Goal: Find contact information: Find contact information

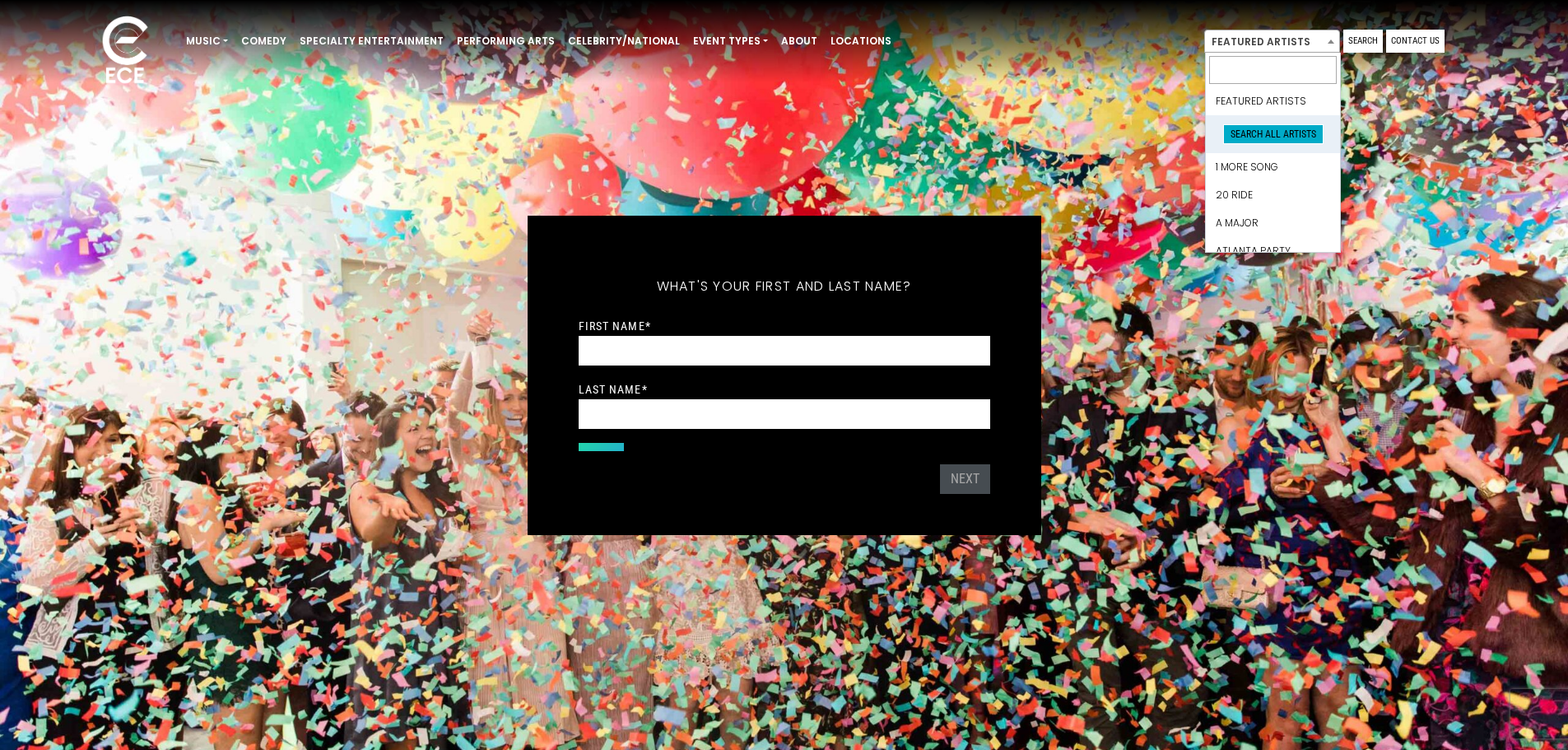
click at [1329, 44] on span at bounding box center [1332, 41] width 17 height 21
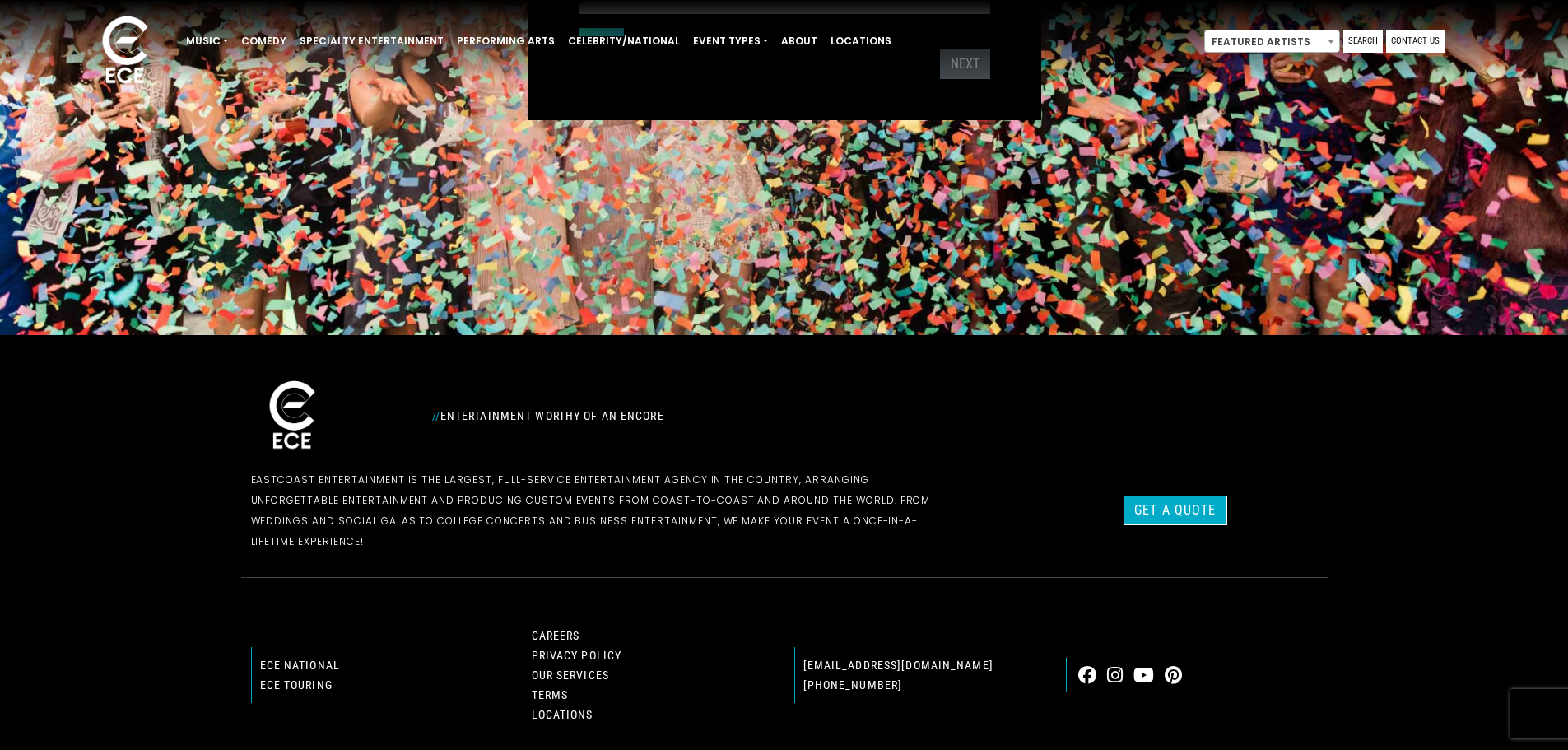
scroll to position [491, 0]
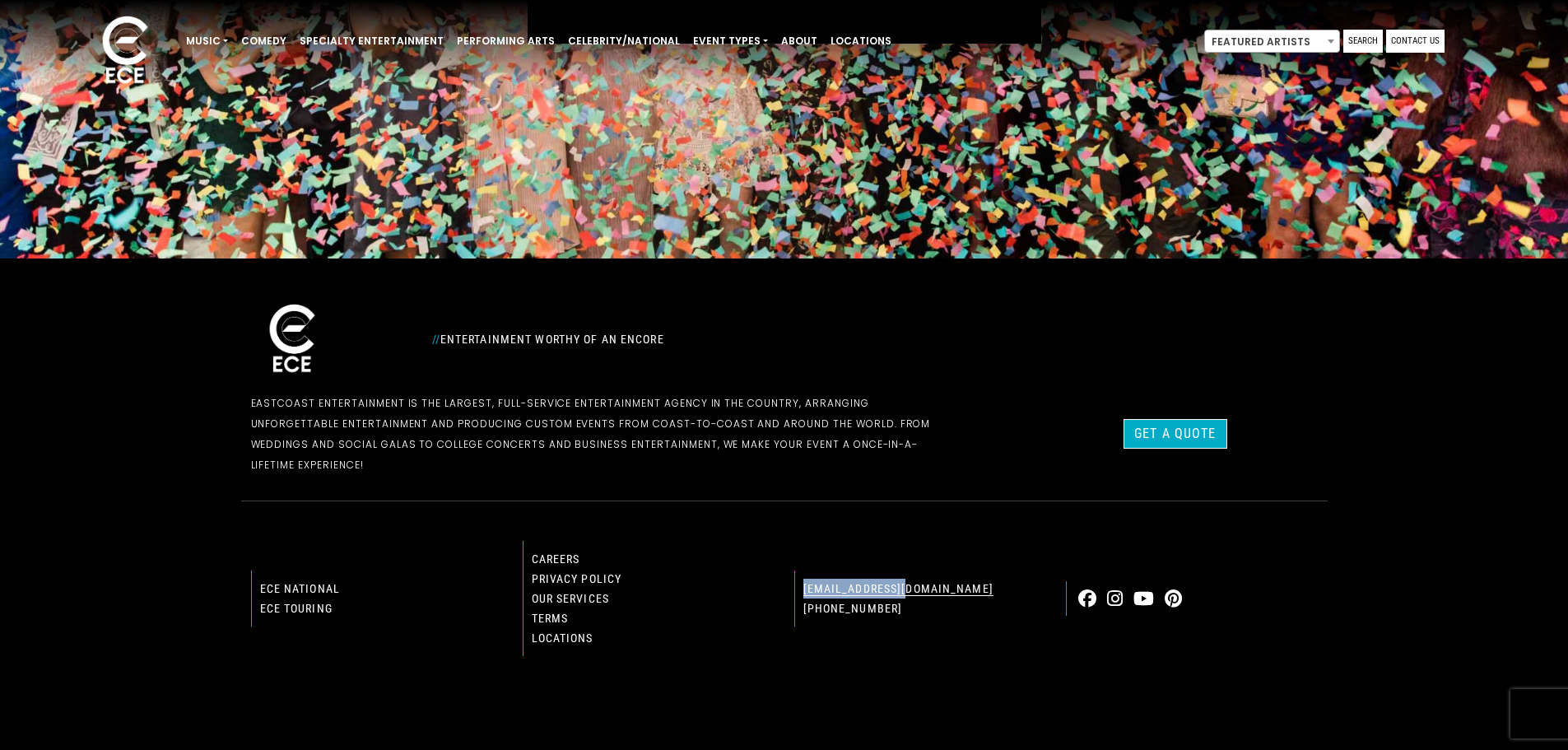
drag, startPoint x: 924, startPoint y: 566, endPoint x: 803, endPoint y: 565, distance: 121.0
click at [803, 578] on p "[EMAIL_ADDRESS][DOMAIN_NAME]" at bounding box center [920, 588] width 235 height 19
copy link "[EMAIL_ADDRESS][DOMAIN_NAME]"
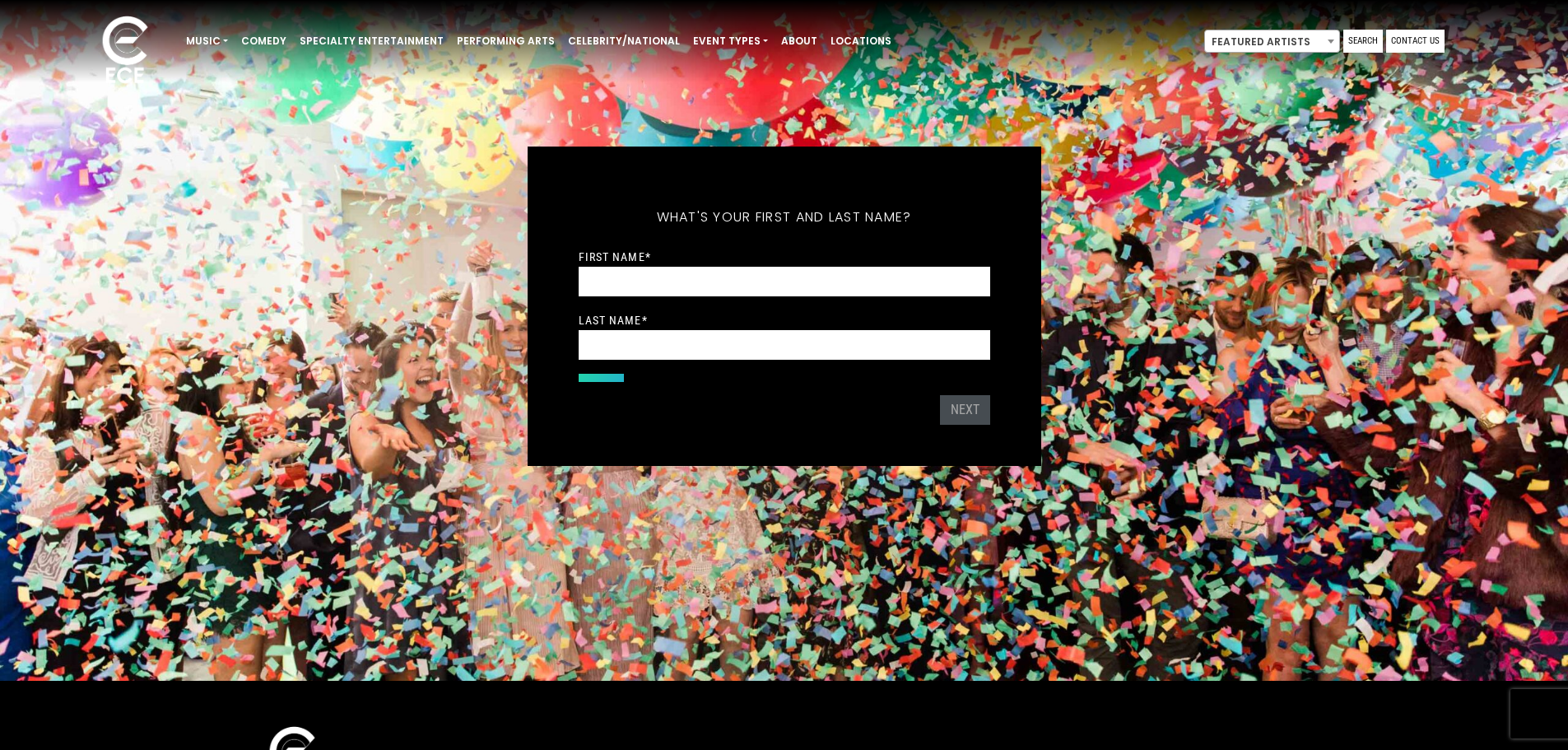
scroll to position [0, 0]
